Goal: Contribute content: Contribute content

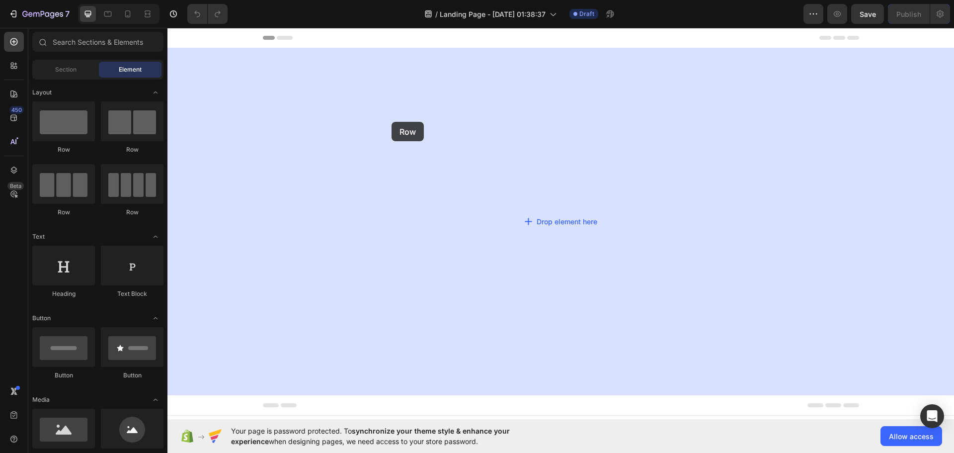
drag, startPoint x: 249, startPoint y: 153, endPoint x: 392, endPoint y: 122, distance: 145.9
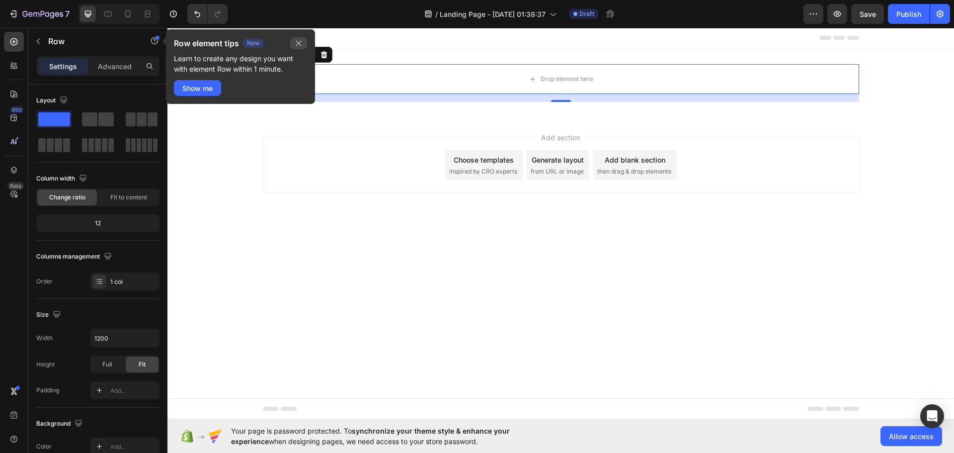
click at [299, 43] on icon "button" at bounding box center [298, 43] width 5 height 5
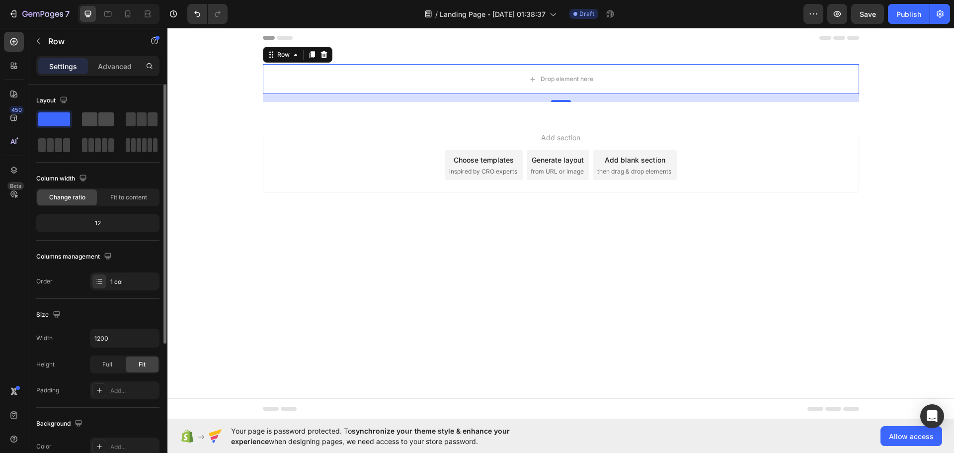
click at [108, 120] on span at bounding box center [105, 119] width 15 height 14
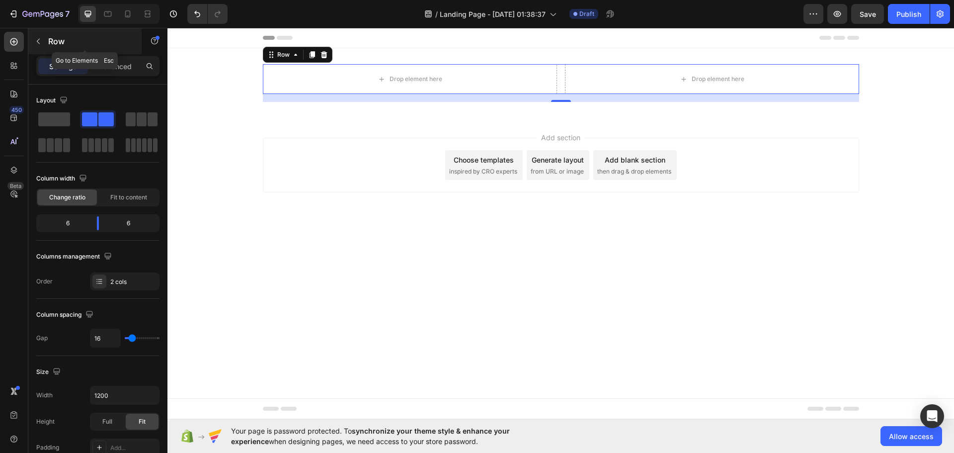
click at [40, 44] on icon "button" at bounding box center [38, 41] width 8 height 8
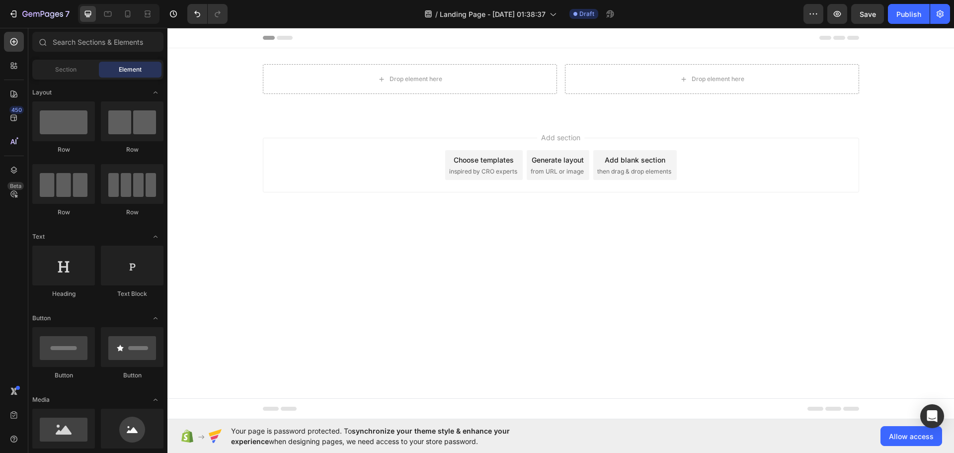
scroll to position [99, 0]
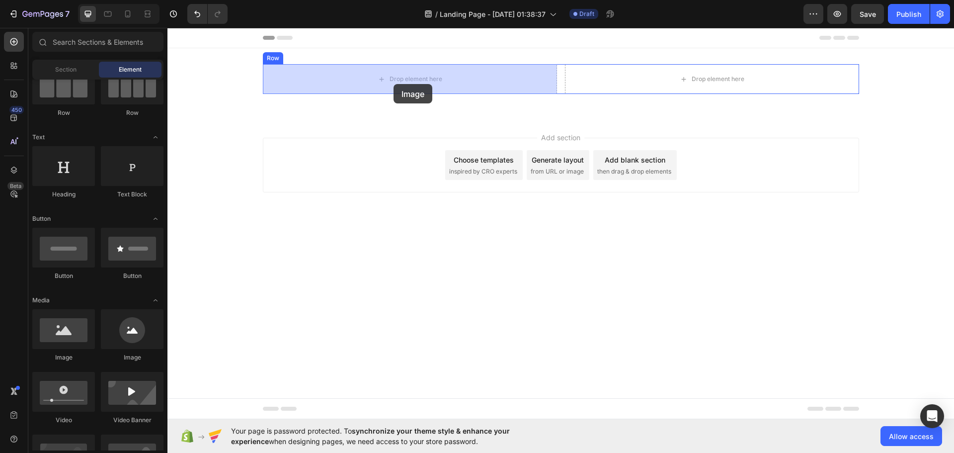
drag, startPoint x: 237, startPoint y: 367, endPoint x: 393, endPoint y: 84, distance: 323.6
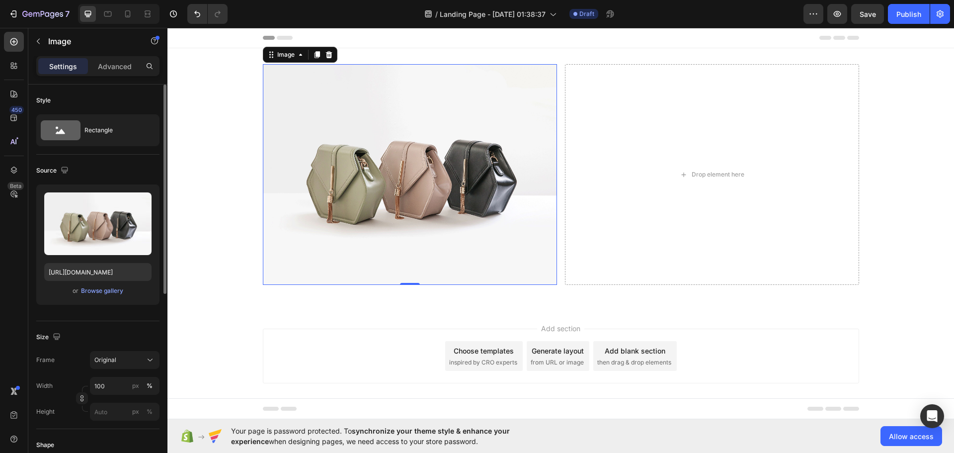
scroll to position [50, 0]
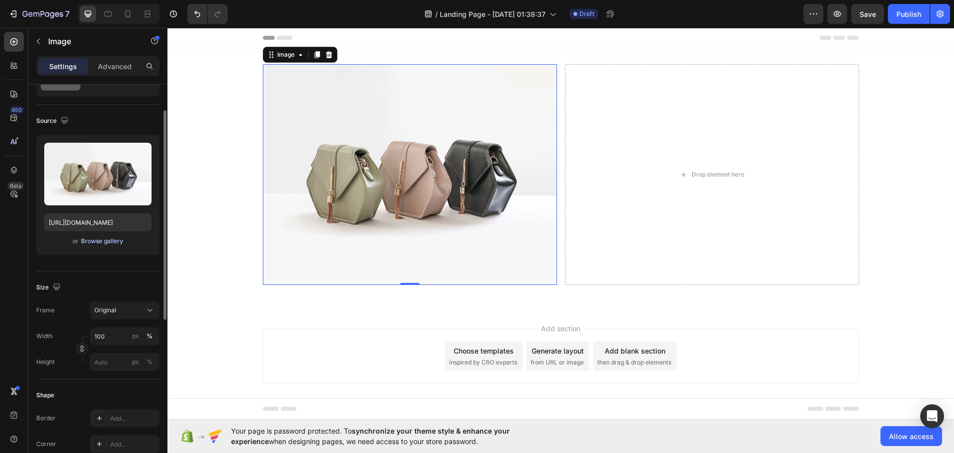
click at [113, 244] on div "Browse gallery" at bounding box center [102, 240] width 42 height 9
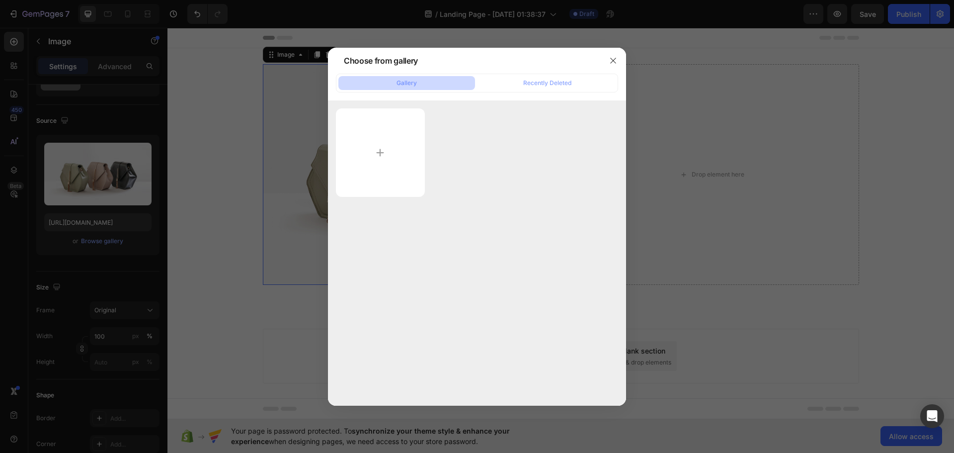
click at [430, 85] on button "Gallery" at bounding box center [406, 83] width 137 height 14
click at [386, 149] on input "file" at bounding box center [380, 152] width 89 height 88
click at [612, 61] on icon "button" at bounding box center [613, 61] width 8 height 8
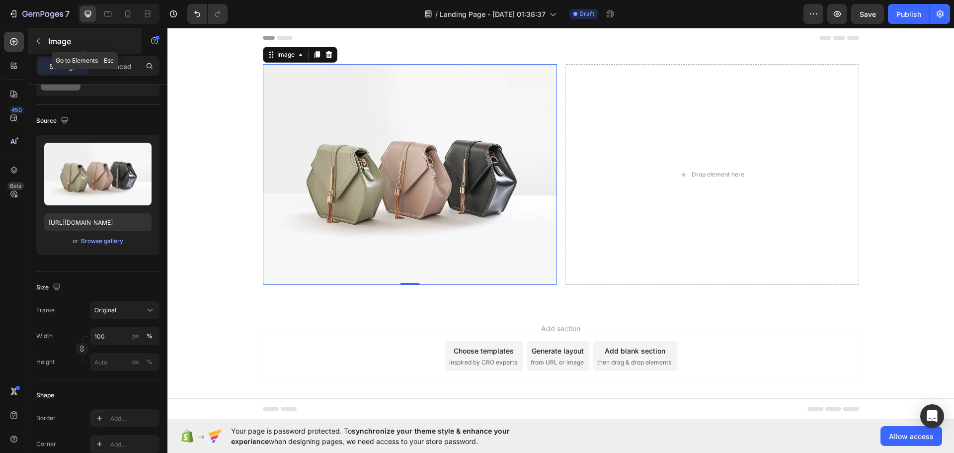
click at [44, 42] on button "button" at bounding box center [38, 41] width 16 height 16
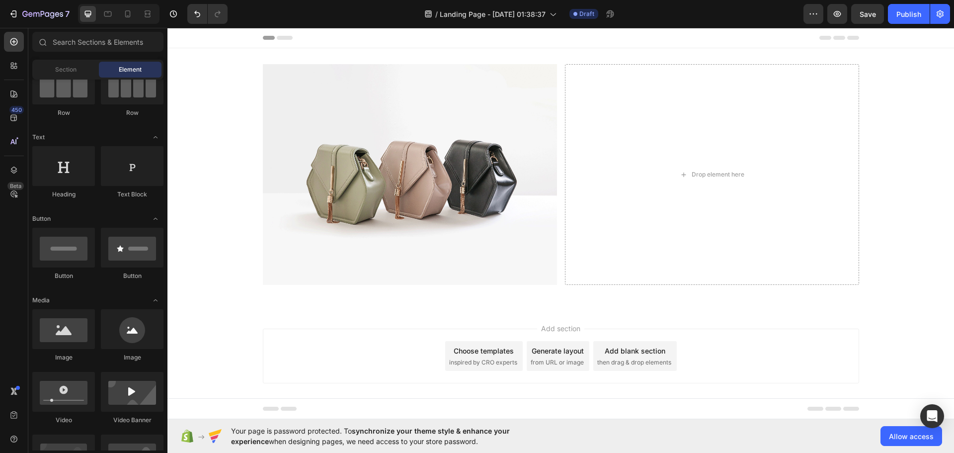
scroll to position [0, 0]
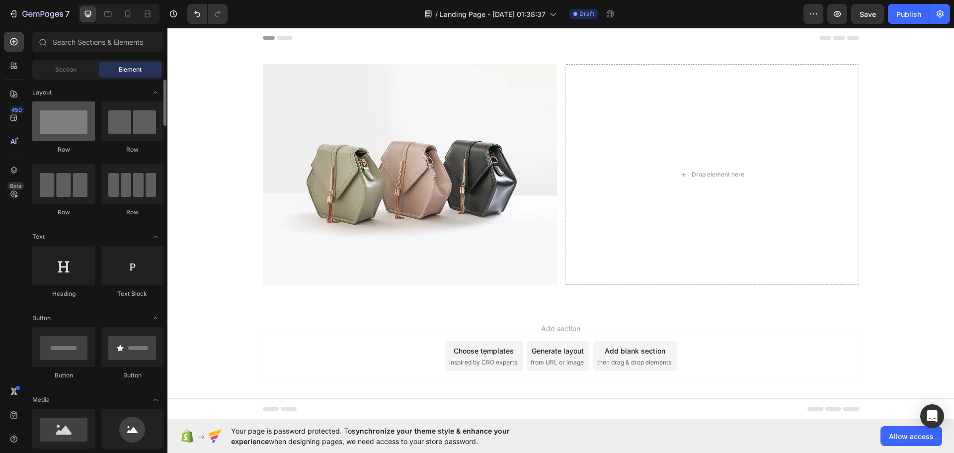
click at [86, 120] on div at bounding box center [63, 121] width 63 height 40
click at [85, 126] on div at bounding box center [63, 121] width 63 height 40
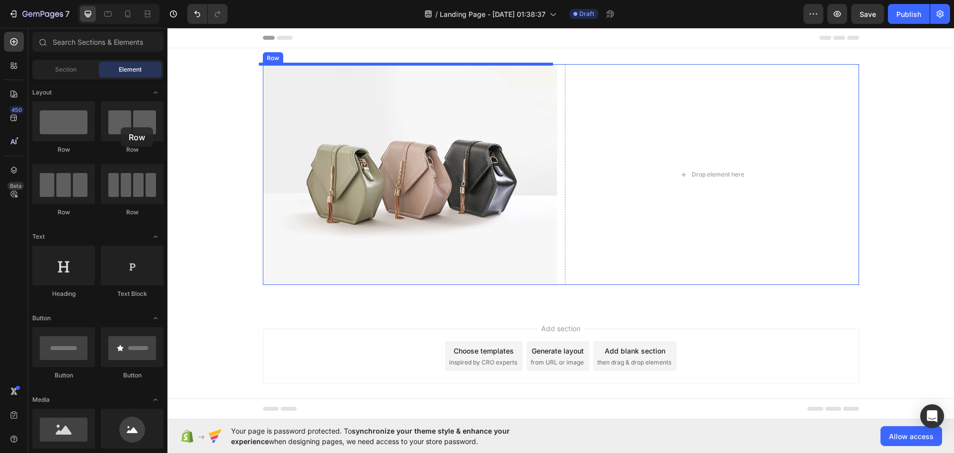
drag, startPoint x: 249, startPoint y: 155, endPoint x: 477, endPoint y: 165, distance: 228.8
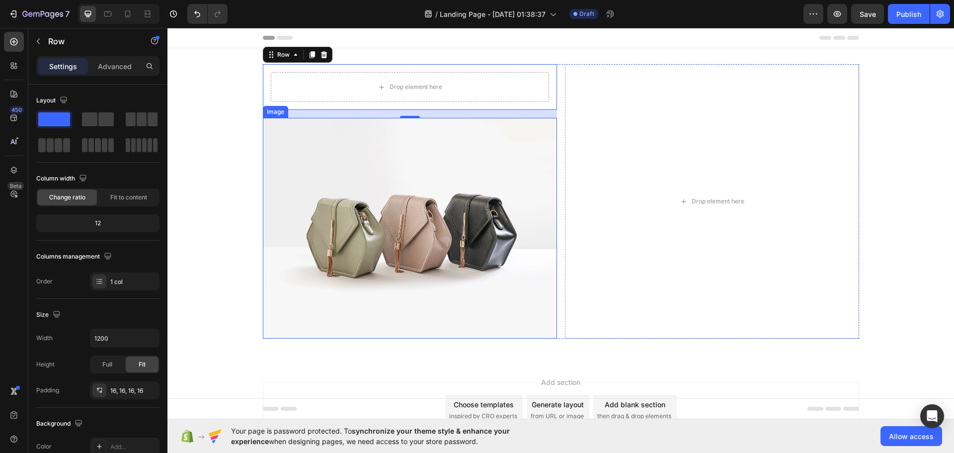
click at [500, 225] on img at bounding box center [410, 228] width 294 height 221
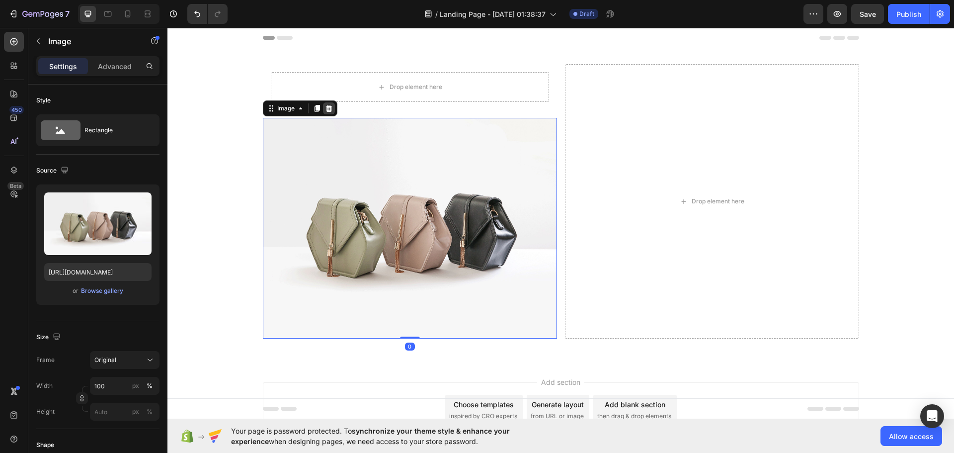
click at [327, 112] on icon at bounding box center [329, 108] width 8 height 8
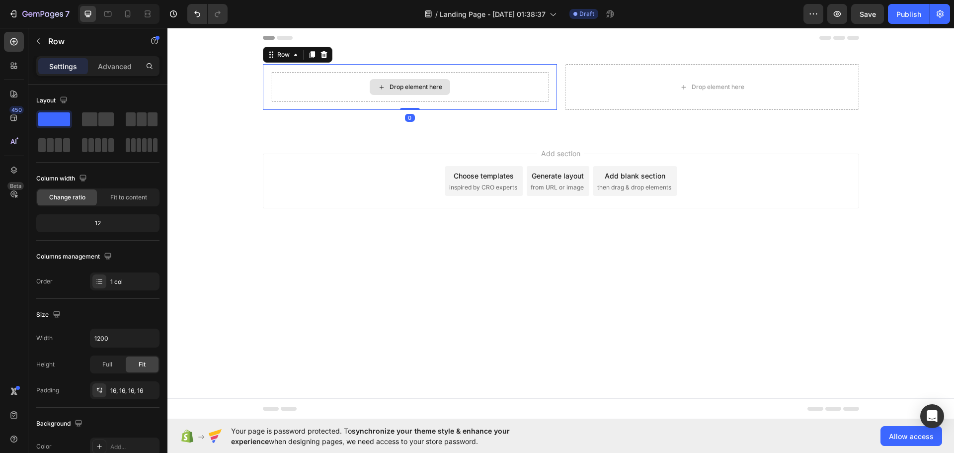
click at [531, 78] on div "Drop element here" at bounding box center [410, 87] width 278 height 30
click at [322, 55] on icon at bounding box center [323, 54] width 6 height 7
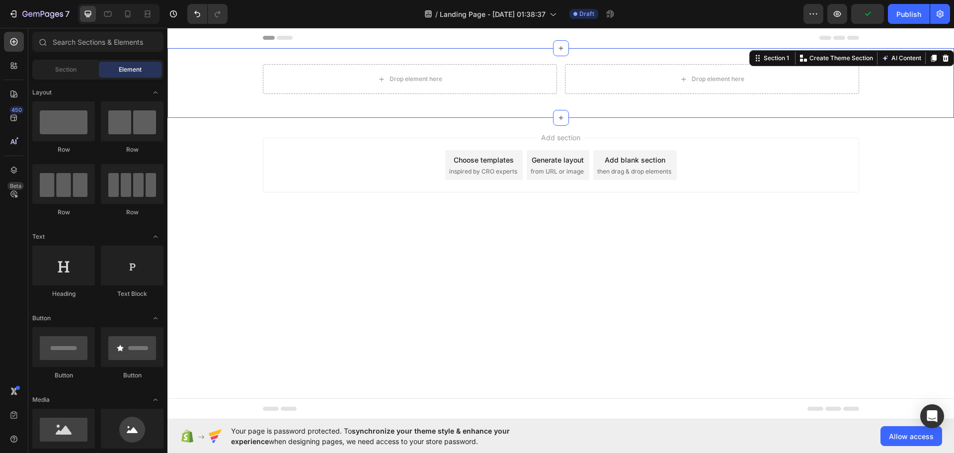
click at [745, 59] on div "Drop element here Drop element here Row Section 1 You can create reusable secti…" at bounding box center [560, 83] width 786 height 70
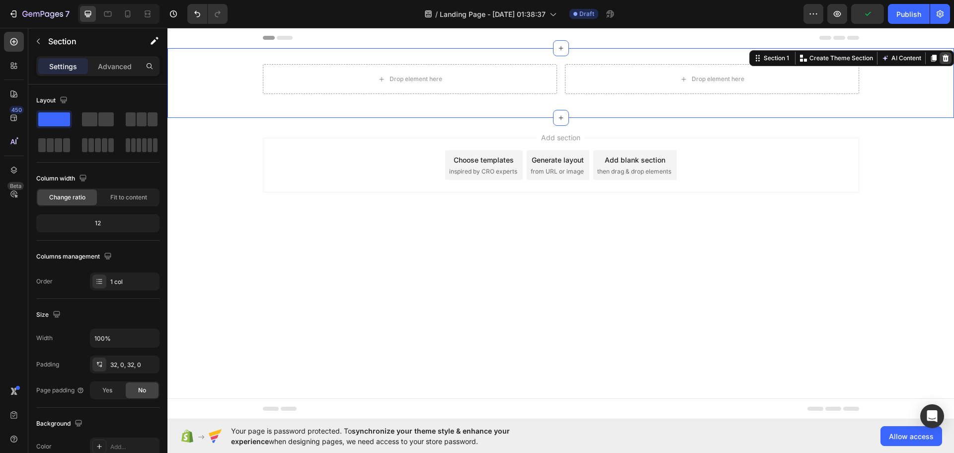
click at [946, 56] on icon at bounding box center [946, 58] width 6 height 7
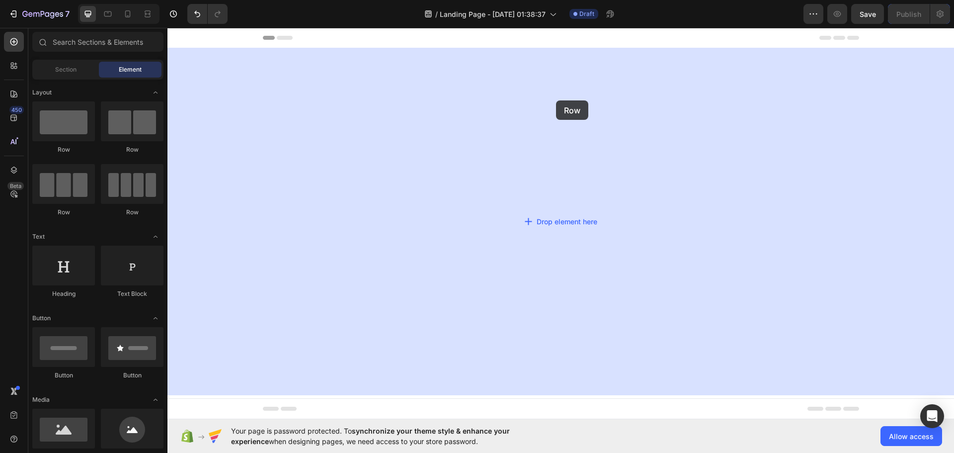
drag, startPoint x: 252, startPoint y: 155, endPoint x: 565, endPoint y: 100, distance: 317.7
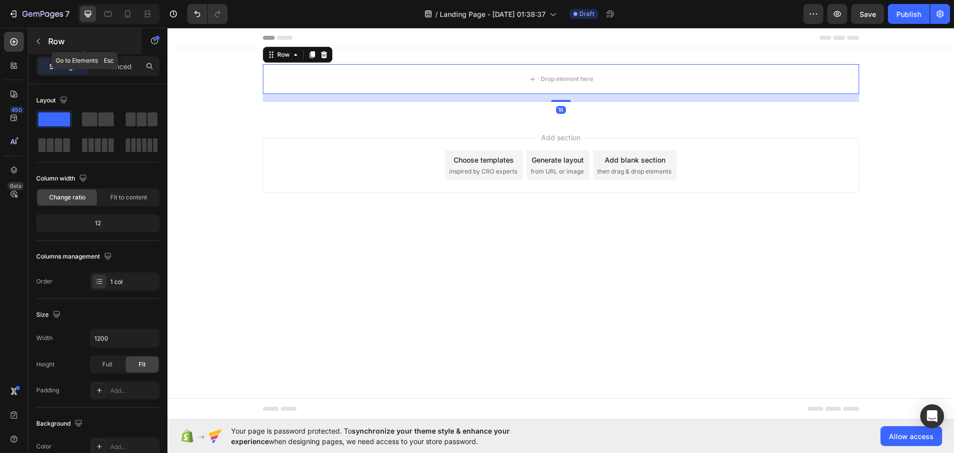
click at [42, 40] on button "button" at bounding box center [38, 41] width 16 height 16
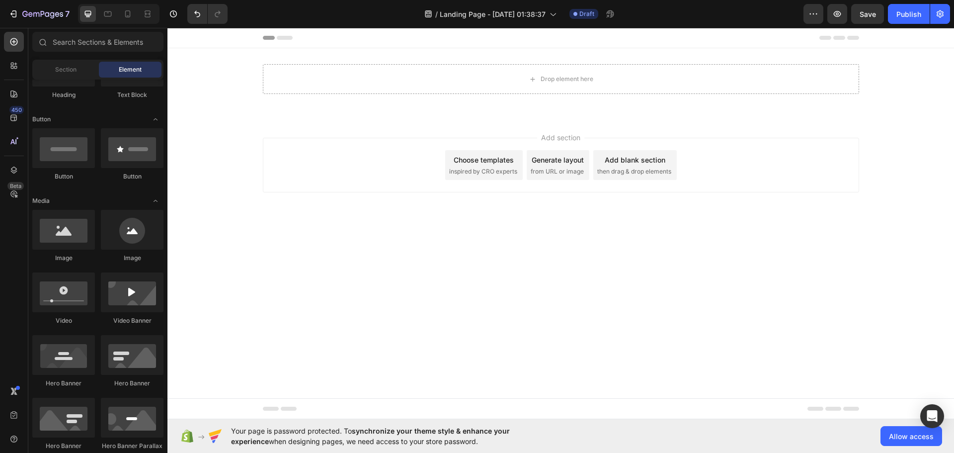
scroll to position [149, 0]
